Goal: Use online tool/utility

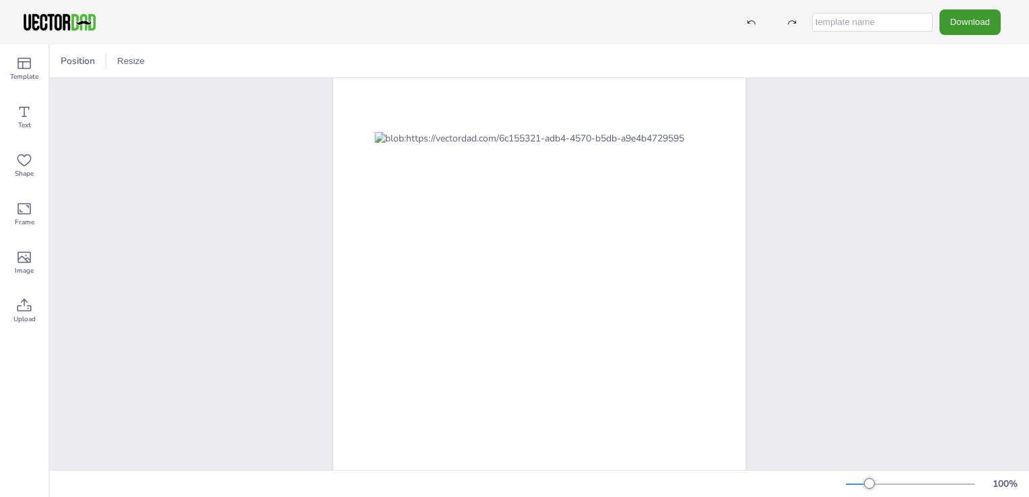
scroll to position [91, 0]
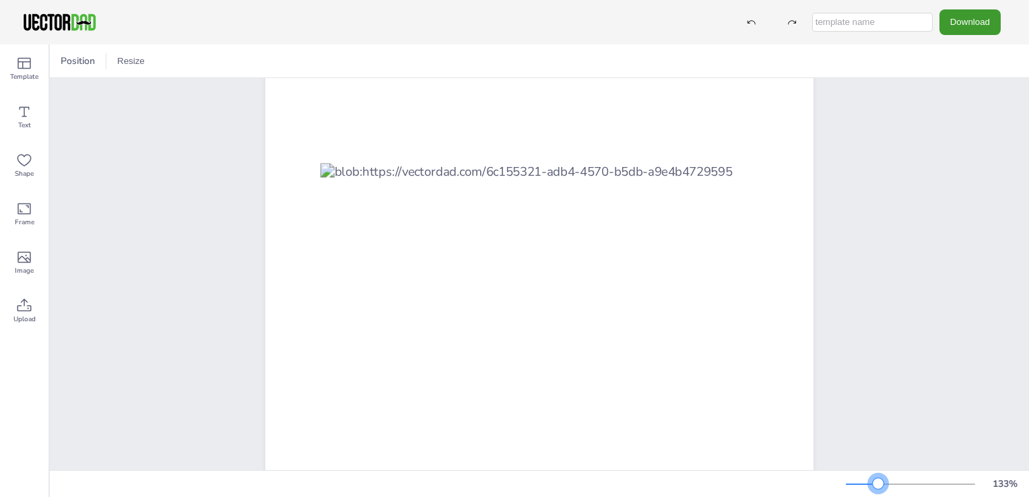
drag, startPoint x: 865, startPoint y: 484, endPoint x: 878, endPoint y: 483, distance: 12.8
click at [878, 483] on div at bounding box center [877, 483] width 11 height 11
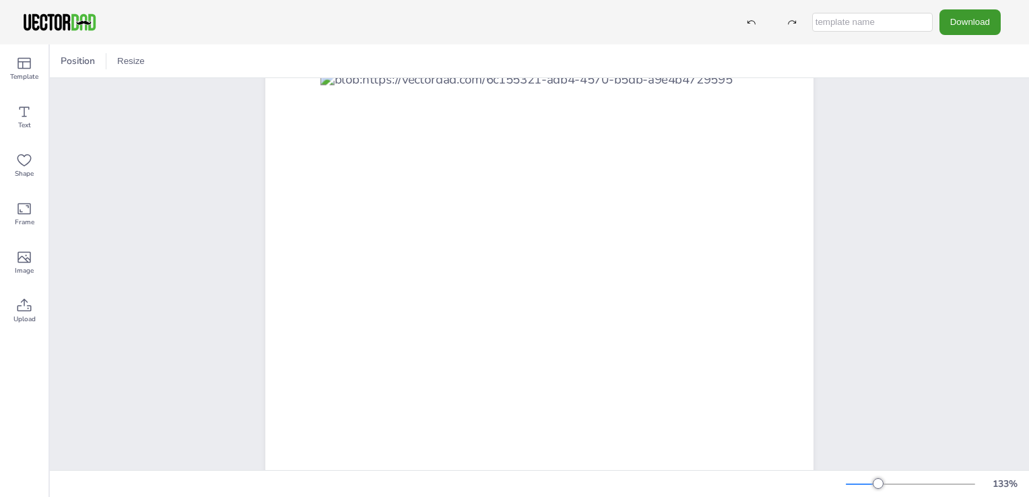
scroll to position [182, 0]
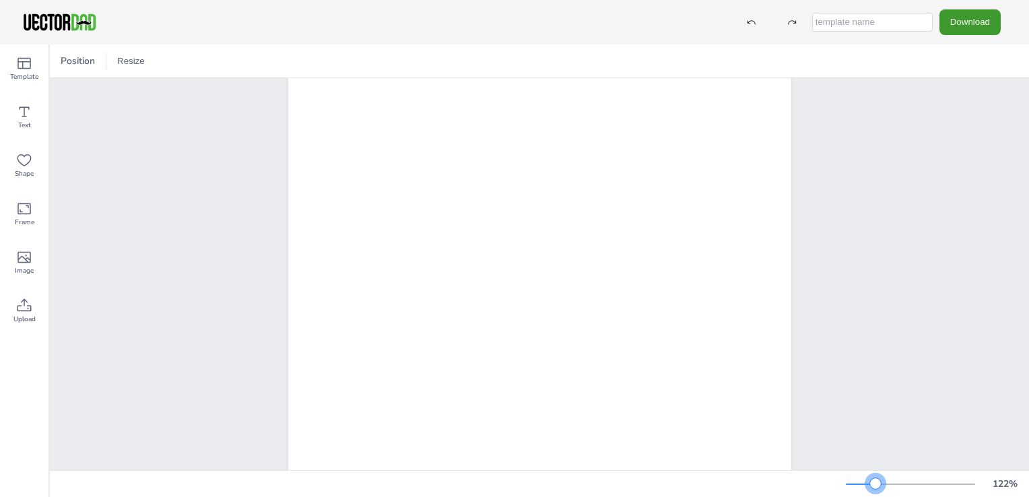
click at [875, 486] on div at bounding box center [875, 483] width 11 height 11
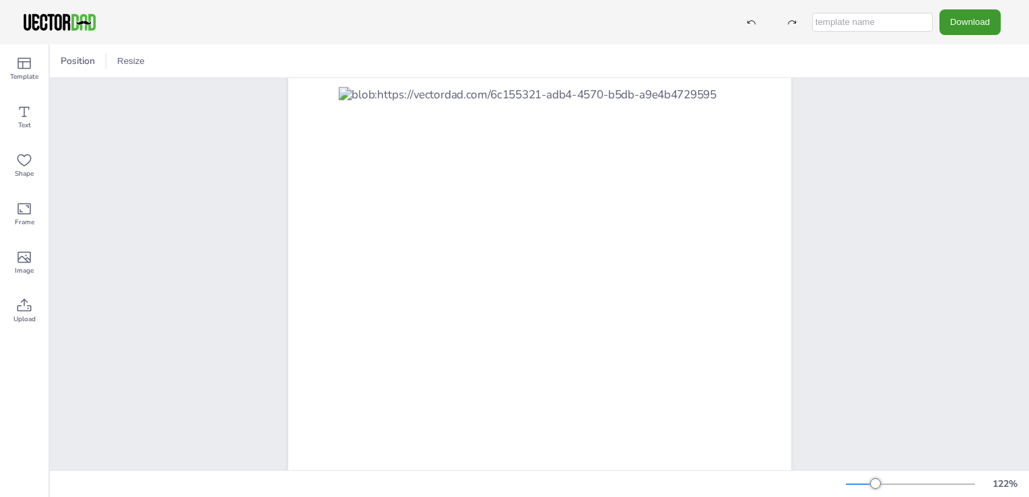
scroll to position [151, 0]
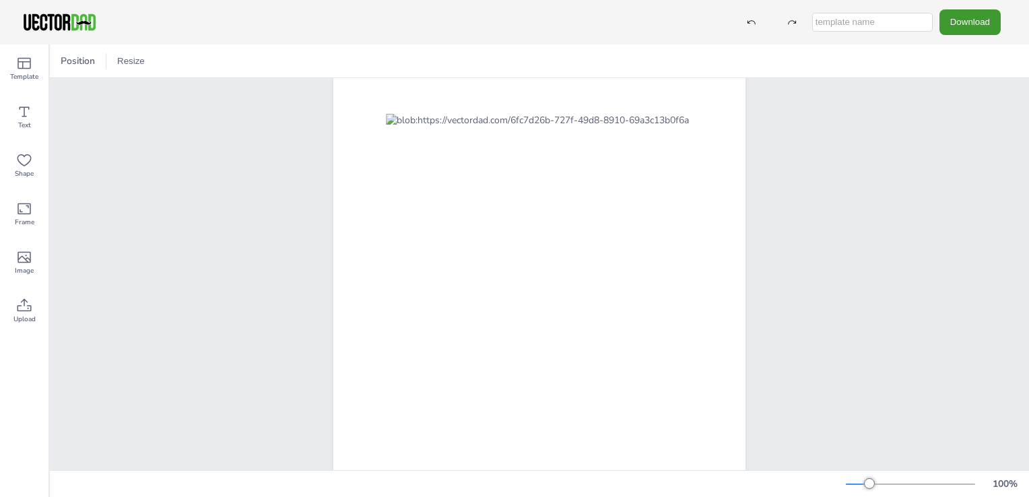
scroll to position [91, 0]
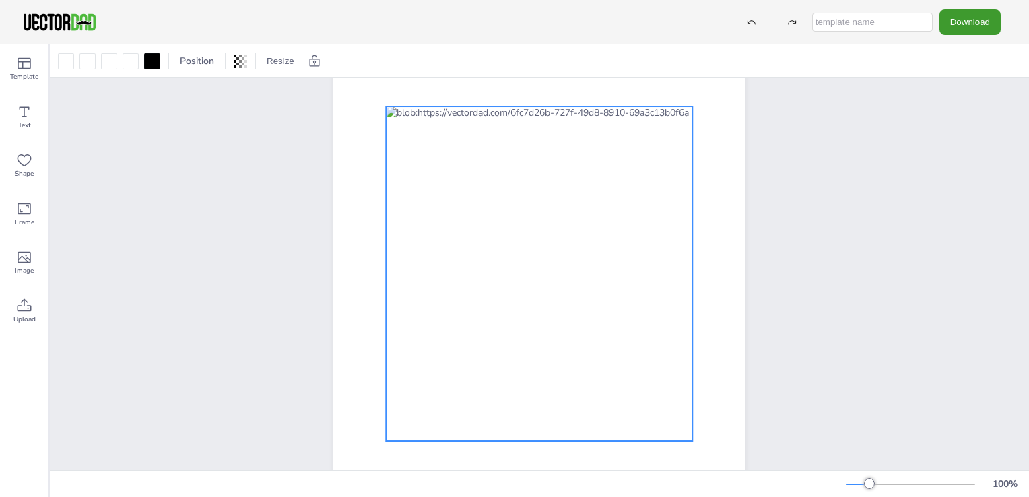
click at [427, 116] on div at bounding box center [539, 273] width 306 height 335
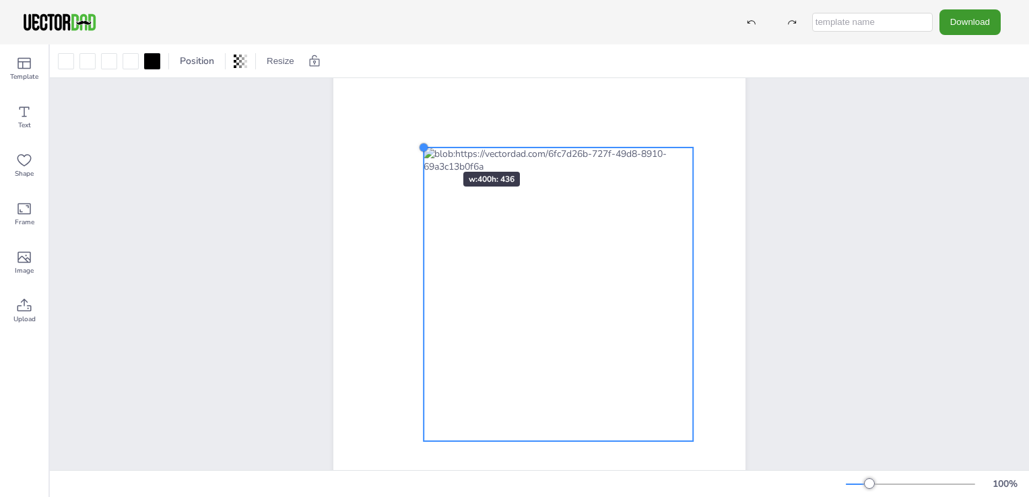
drag, startPoint x: 382, startPoint y: 106, endPoint x: 423, endPoint y: 147, distance: 57.6
click at [423, 147] on div at bounding box center [423, 147] width 11 height 11
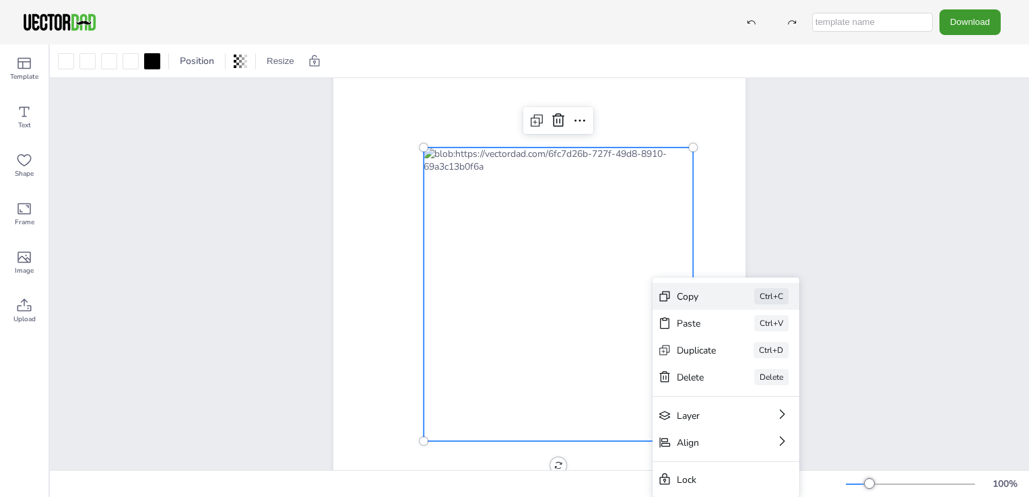
click at [699, 302] on div "Copy" at bounding box center [696, 296] width 40 height 13
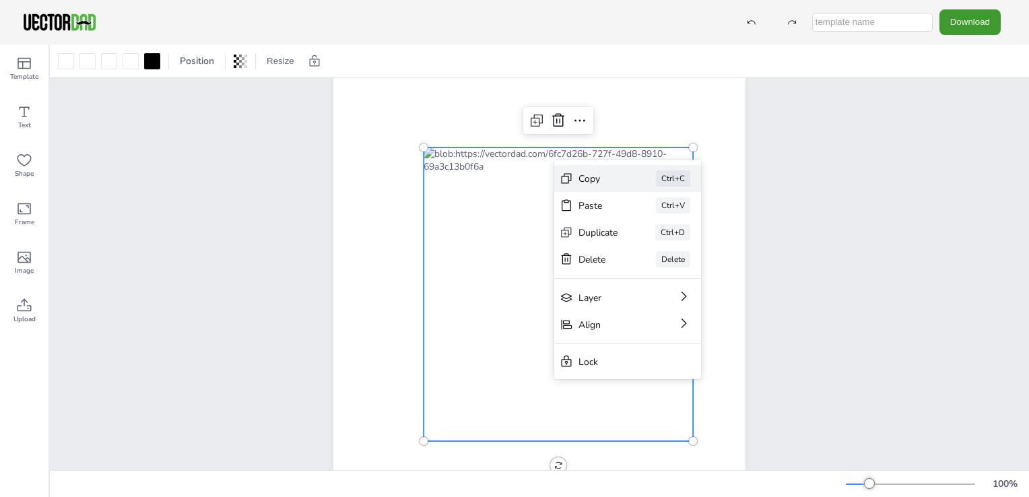
click at [571, 178] on icon at bounding box center [565, 178] width 13 height 13
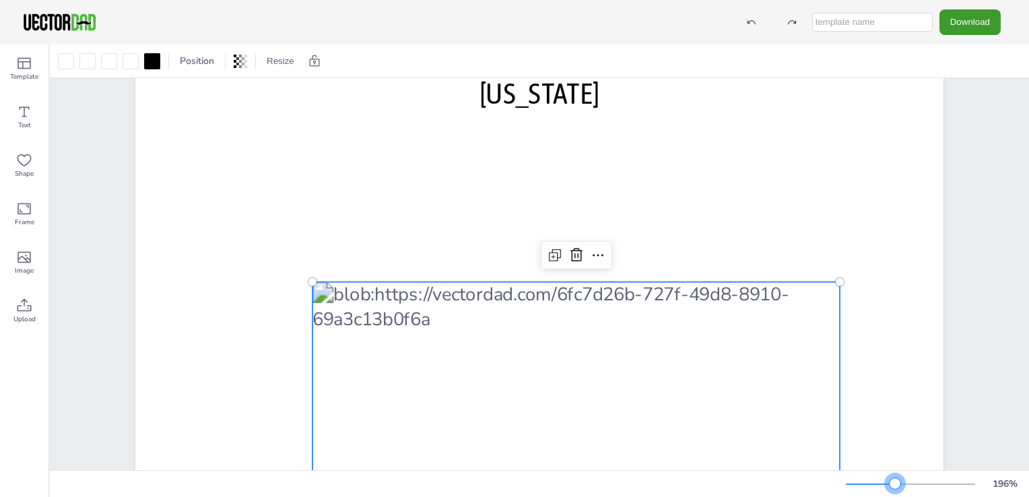
drag, startPoint x: 870, startPoint y: 481, endPoint x: 895, endPoint y: 481, distance: 24.9
click at [895, 481] on div at bounding box center [894, 483] width 11 height 11
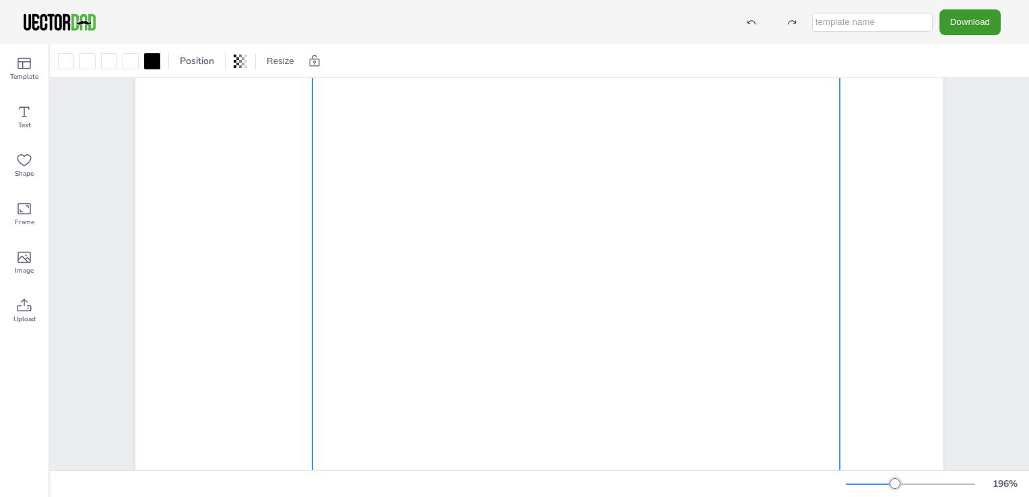
scroll to position [388, 0]
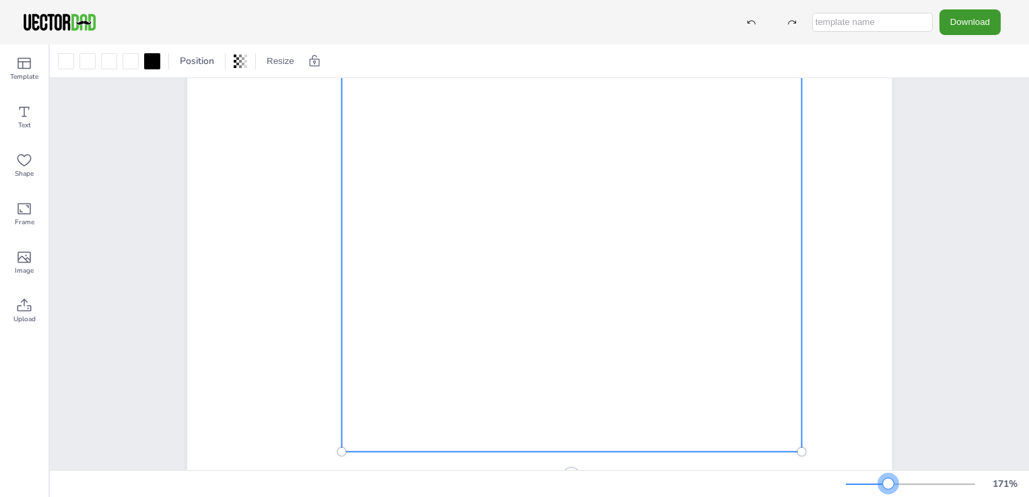
click at [888, 483] on div at bounding box center [887, 483] width 11 height 11
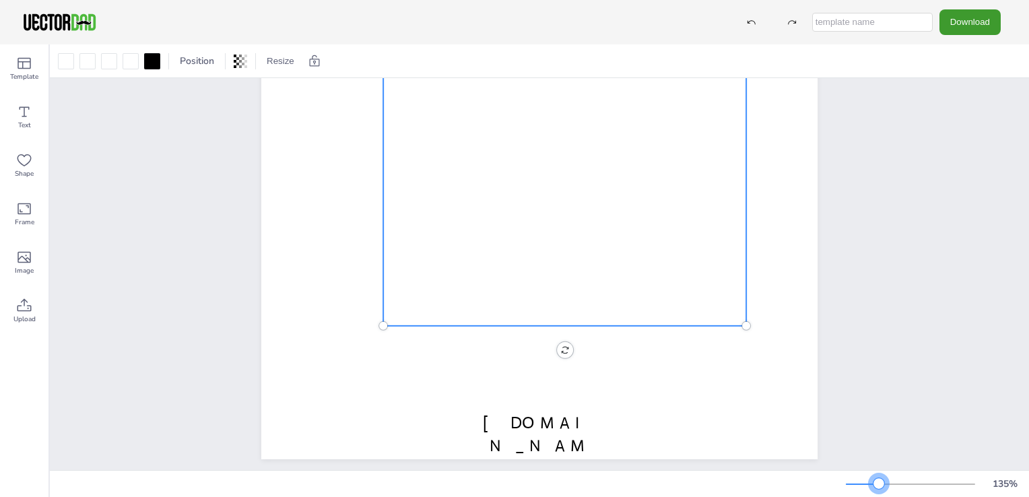
scroll to position [324, 0]
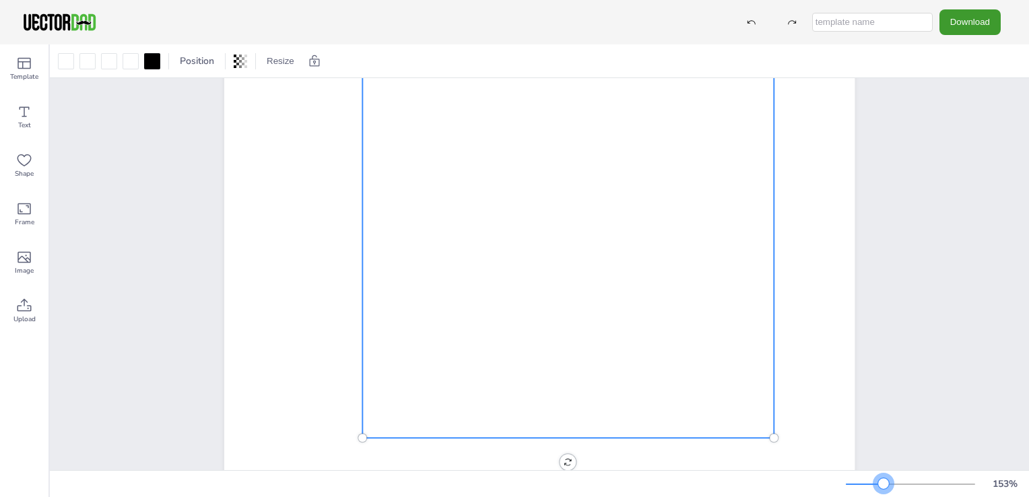
click at [883, 486] on div at bounding box center [883, 483] width 11 height 11
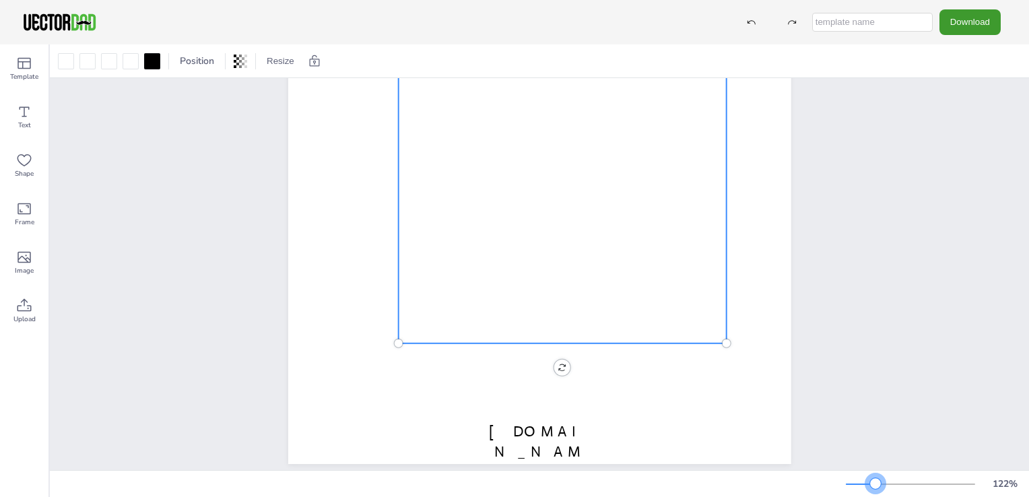
click at [875, 483] on div at bounding box center [860, 483] width 30 height 1
click at [884, 483] on div at bounding box center [909, 484] width 129 height 11
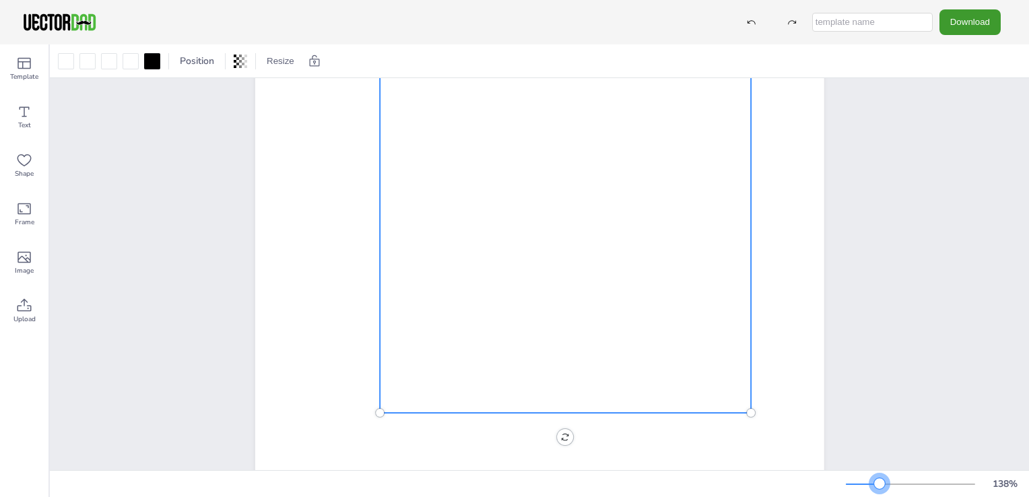
click at [879, 483] on div at bounding box center [879, 483] width 11 height 11
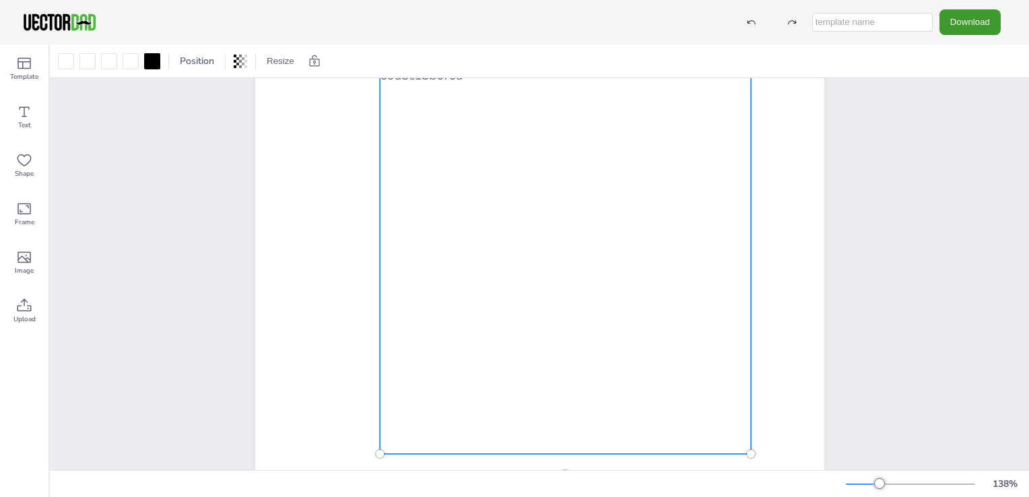
scroll to position [231, 0]
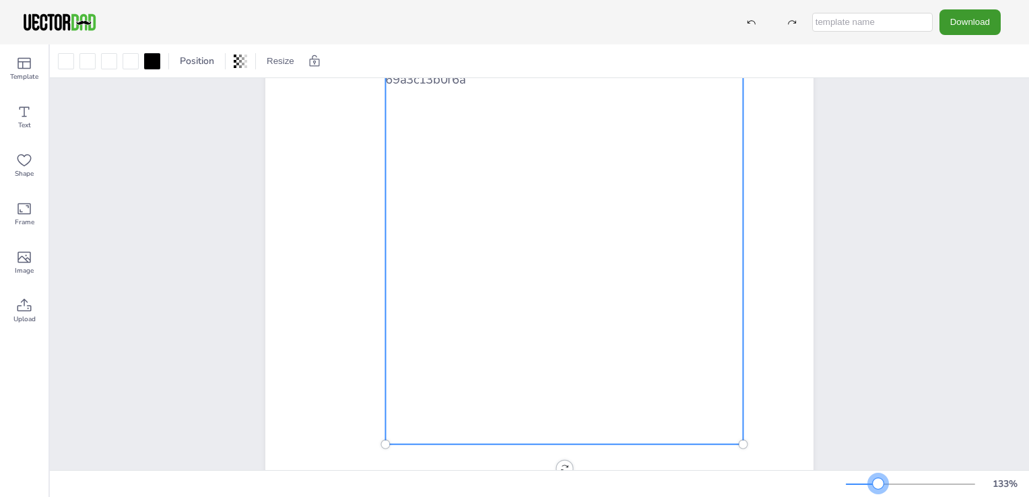
click at [878, 483] on div at bounding box center [877, 483] width 11 height 11
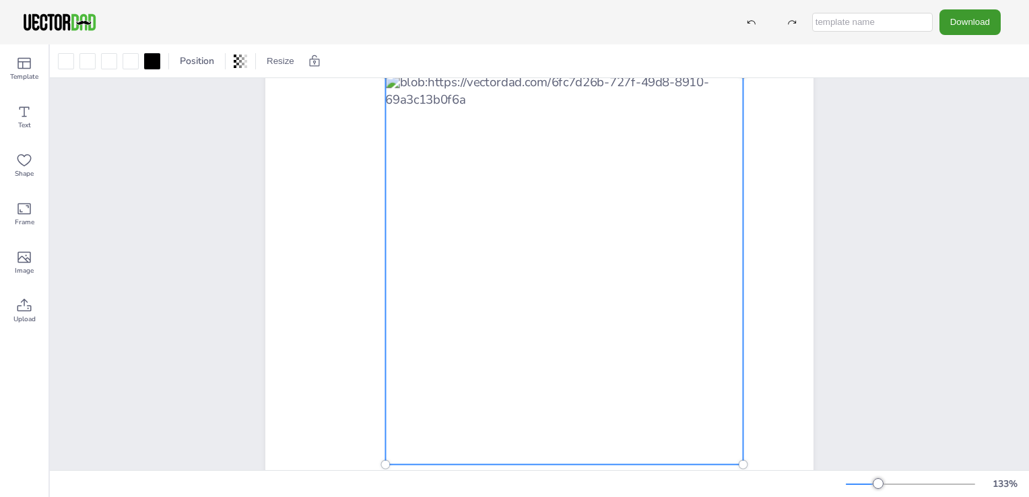
scroll to position [212, 0]
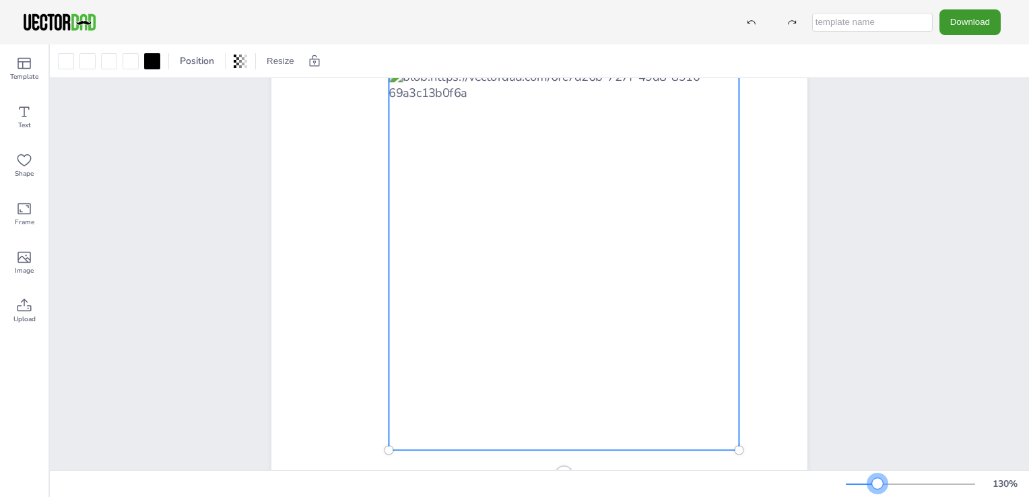
click at [877, 485] on div at bounding box center [877, 483] width 11 height 11
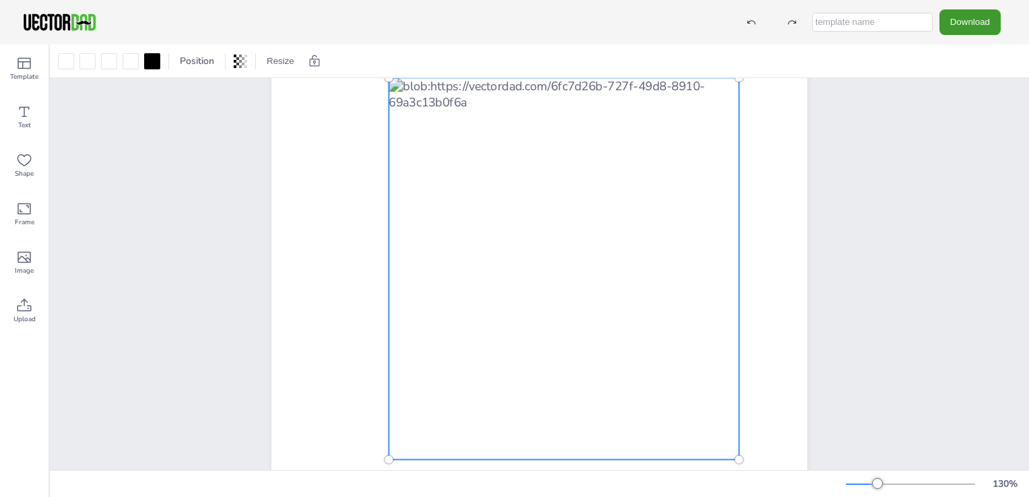
scroll to position [200, 0]
click at [886, 410] on div "[DOMAIN_NAME] [US_STATE]" at bounding box center [539, 244] width 979 height 732
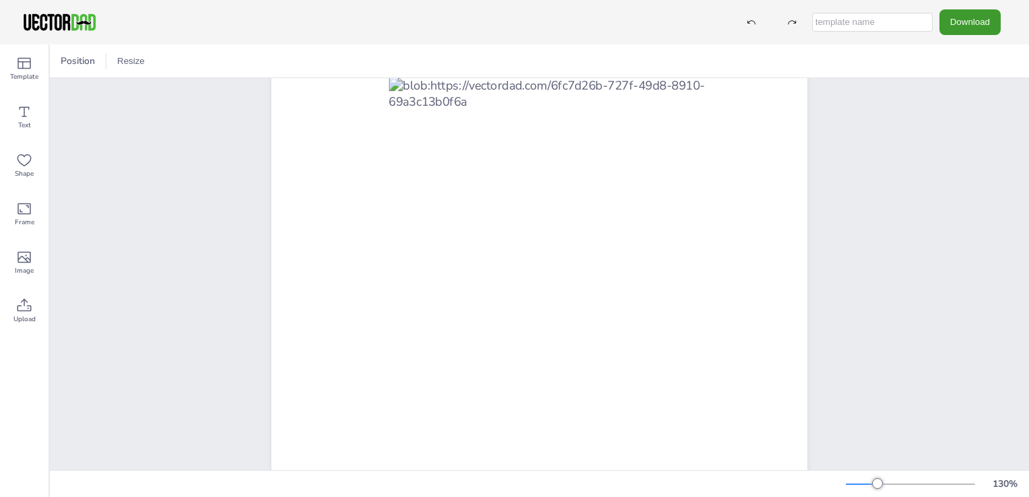
scroll to position [202, 0]
